Goal: Find specific page/section: Find specific page/section

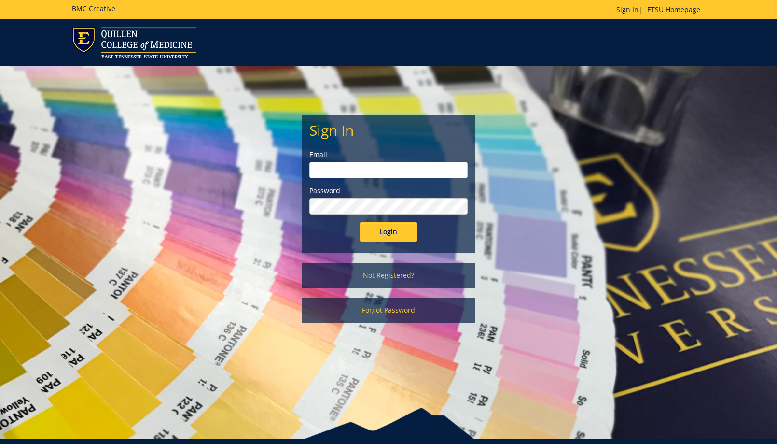
type input "[EMAIL_ADDRESS][DOMAIN_NAME]"
click at [372, 225] on input "Login" at bounding box center [389, 231] width 58 height 19
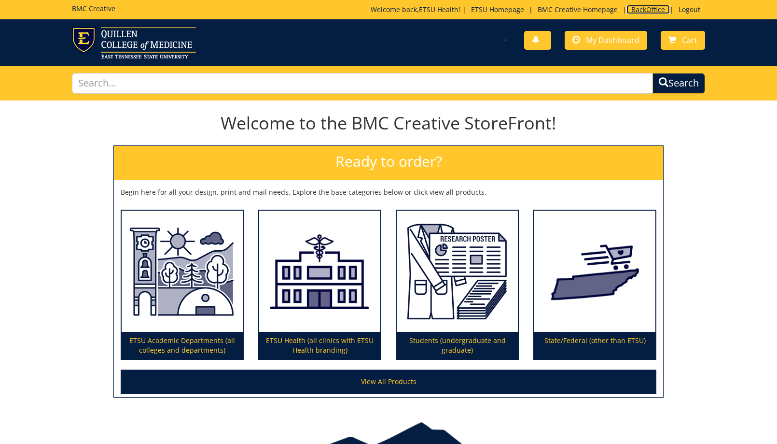
click at [656, 9] on link "BackOffice" at bounding box center [648, 9] width 43 height 9
